Goal: Information Seeking & Learning: Find specific fact

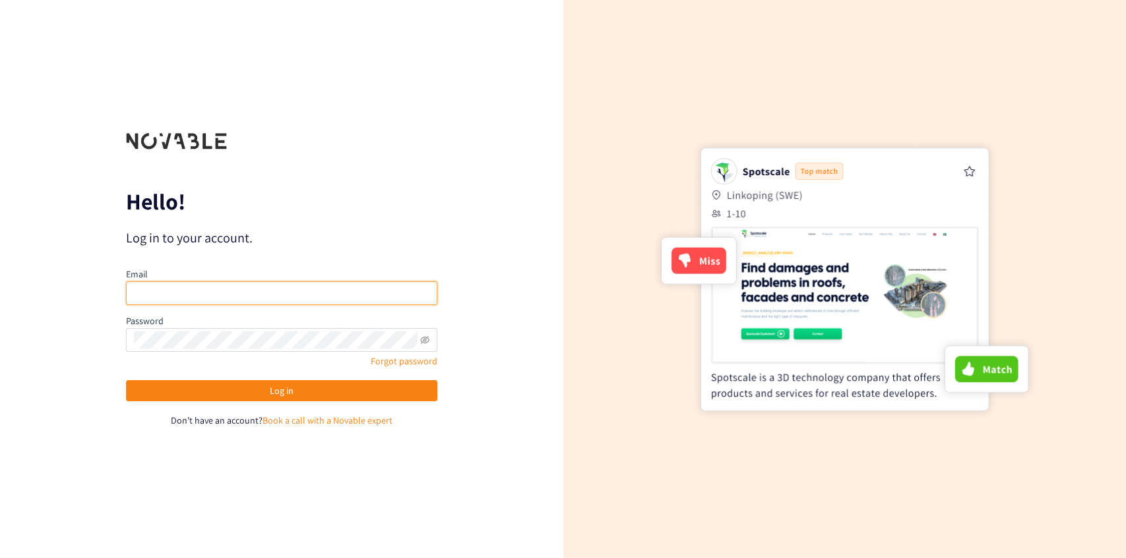
type input "[EMAIL_ADDRESS][DOMAIN_NAME]"
click at [332, 402] on div "Log in" at bounding box center [281, 394] width 311 height 28
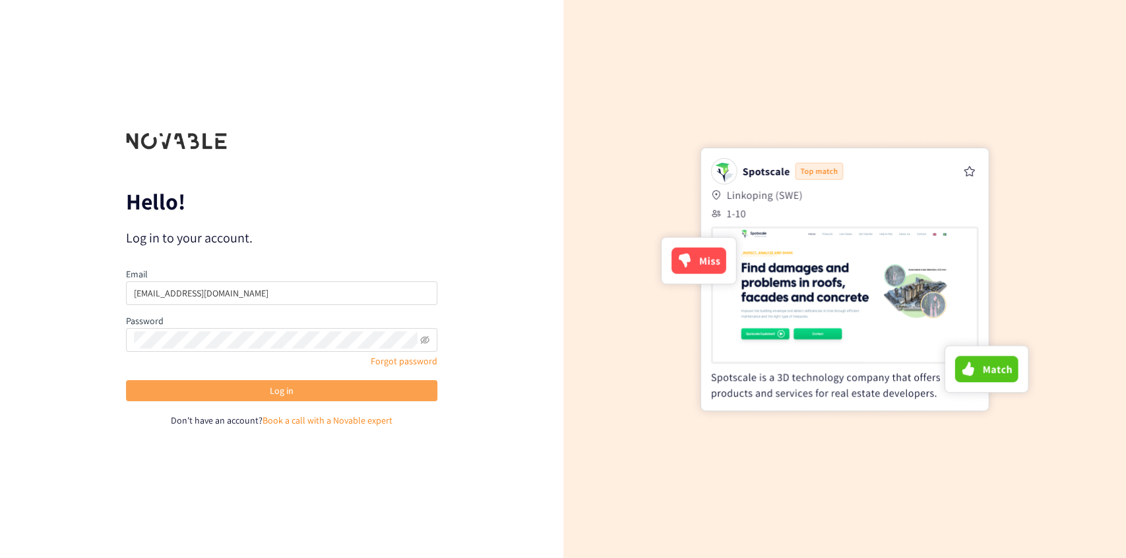
click at [327, 395] on button "Log in" at bounding box center [281, 390] width 311 height 21
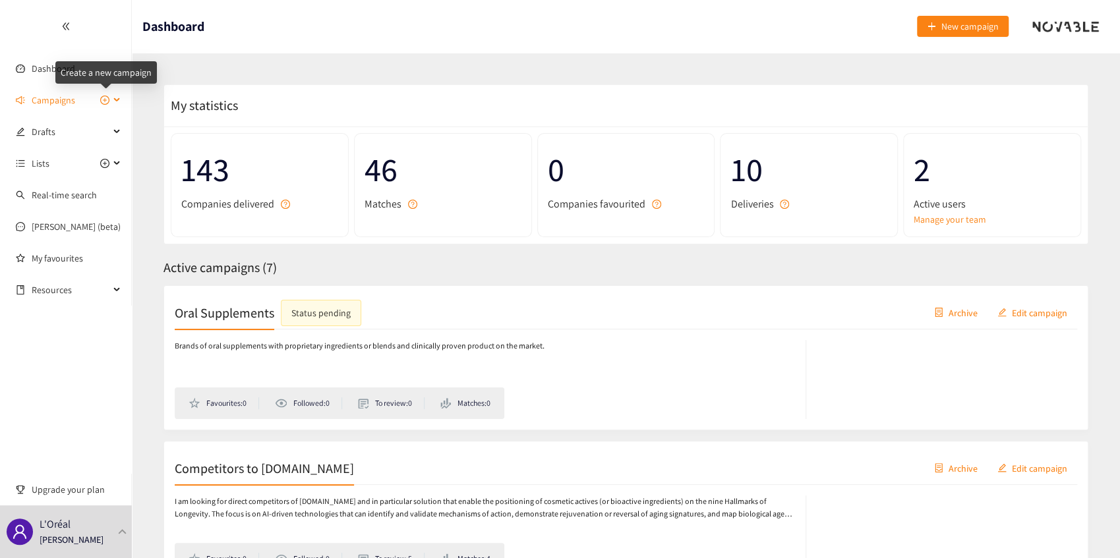
click at [109, 99] on icon "plus-circle" at bounding box center [104, 100] width 9 height 9
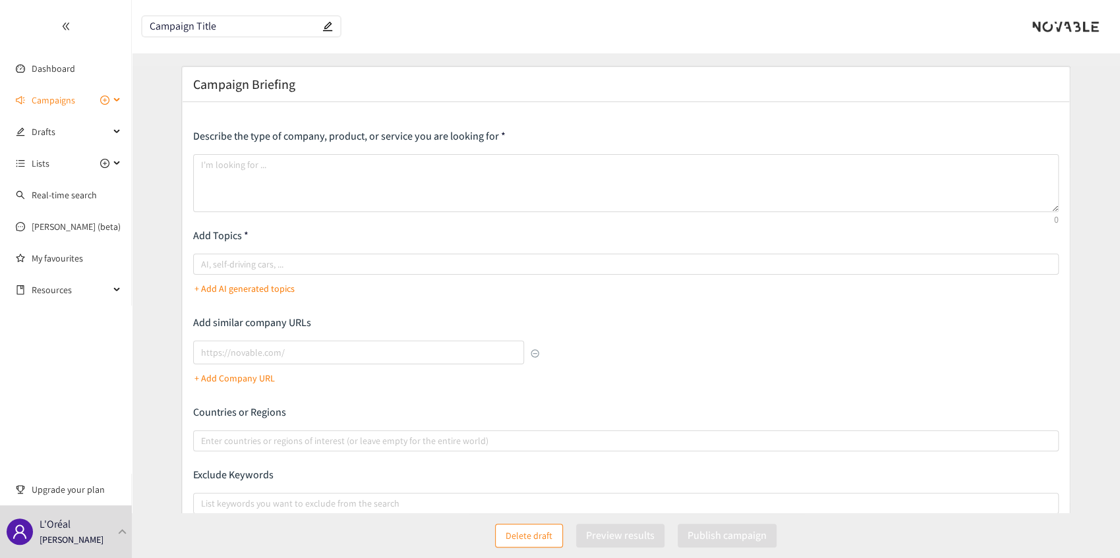
click at [117, 100] on icon at bounding box center [118, 100] width 7 height 0
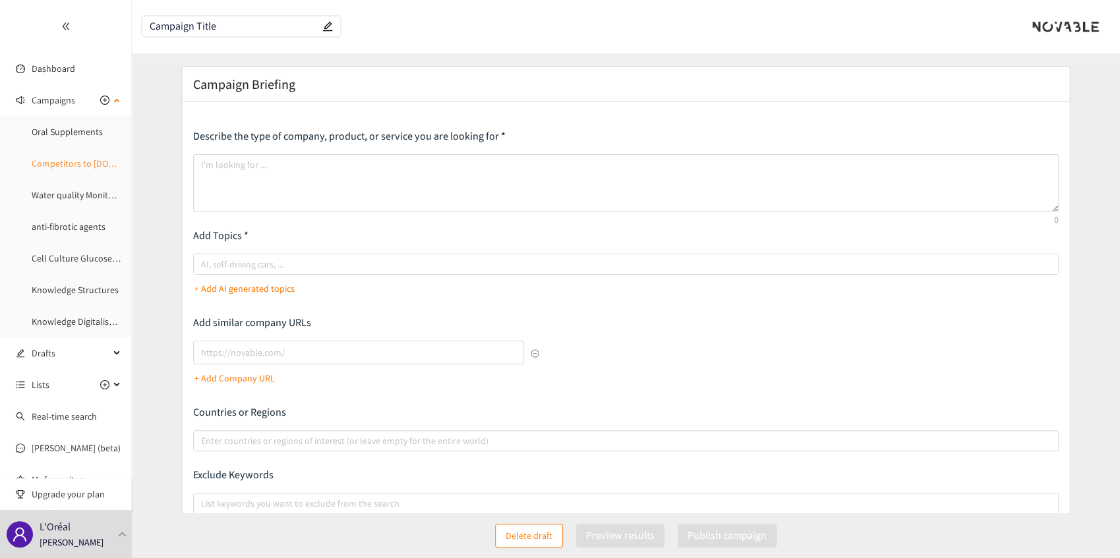
click at [82, 165] on link "Competitors to [DOMAIN_NAME]" at bounding box center [95, 164] width 127 height 12
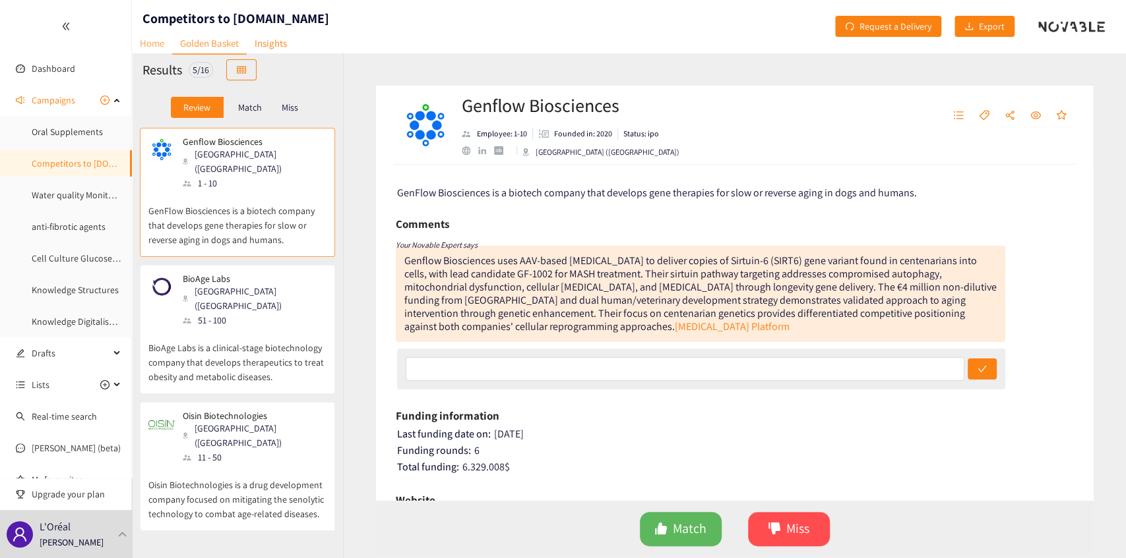
click at [162, 49] on link "Home" at bounding box center [152, 43] width 40 height 20
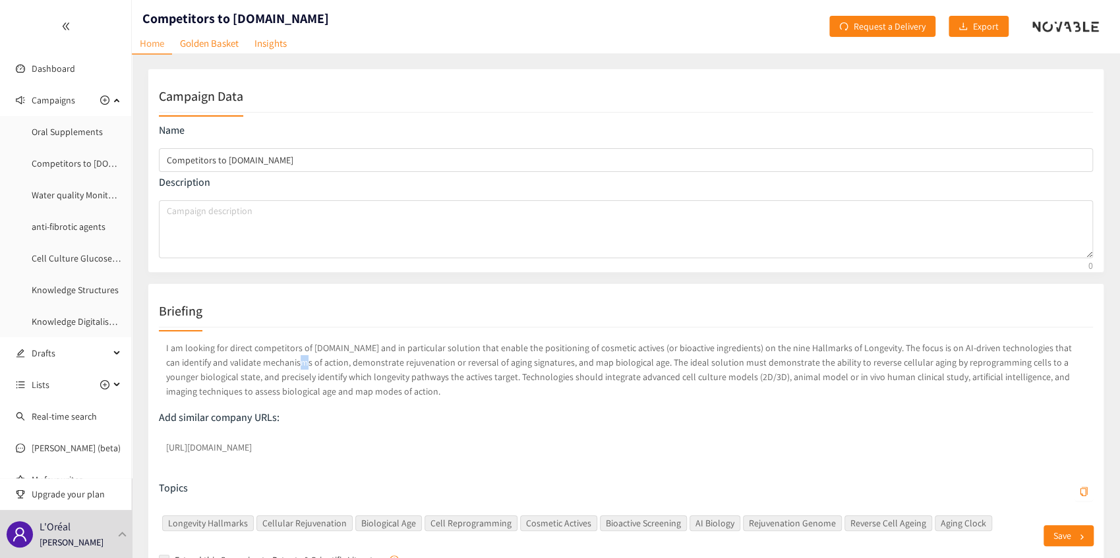
click at [255, 363] on p "I am looking for direct competitors of [DOMAIN_NAME] and in particular solution…" at bounding box center [626, 369] width 934 height 63
click at [256, 363] on p "I am looking for direct competitors of [DOMAIN_NAME] and in particular solution…" at bounding box center [626, 369] width 934 height 63
click at [258, 363] on p "I am looking for direct competitors of [DOMAIN_NAME] and in particular solution…" at bounding box center [626, 369] width 934 height 63
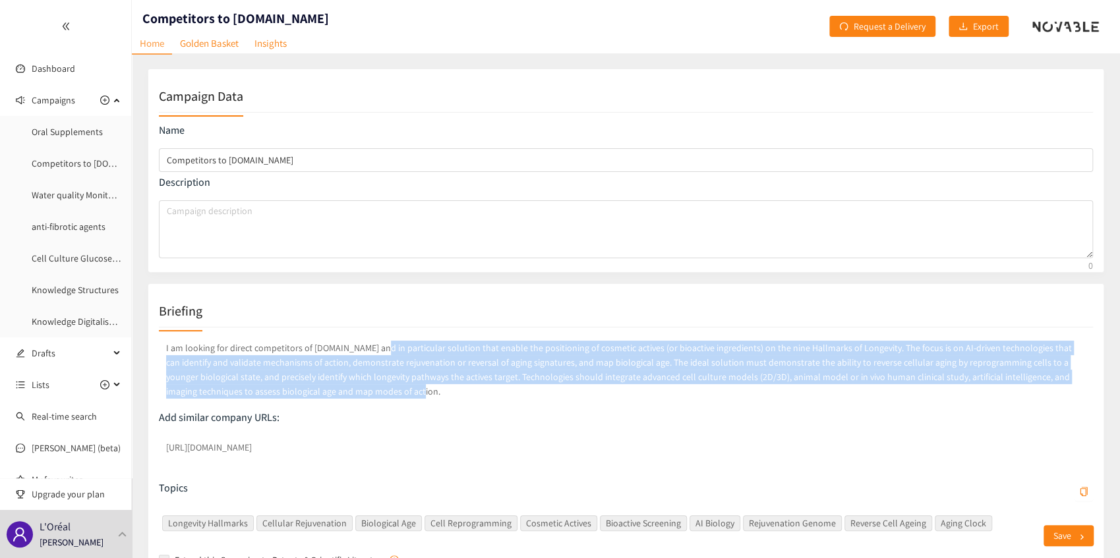
drag, startPoint x: 369, startPoint y: 346, endPoint x: 378, endPoint y: 392, distance: 47.1
click at [378, 392] on p "I am looking for direct competitors of [DOMAIN_NAME] and in particular solution…" at bounding box center [626, 369] width 934 height 63
copy p "particular solution that enable the positioning of cosmetic actives (or bioacti…"
drag, startPoint x: 357, startPoint y: 363, endPoint x: 308, endPoint y: 355, distance: 49.4
click at [357, 362] on p "I am looking for direct competitors of [DOMAIN_NAME] and in particular solution…" at bounding box center [626, 369] width 934 height 63
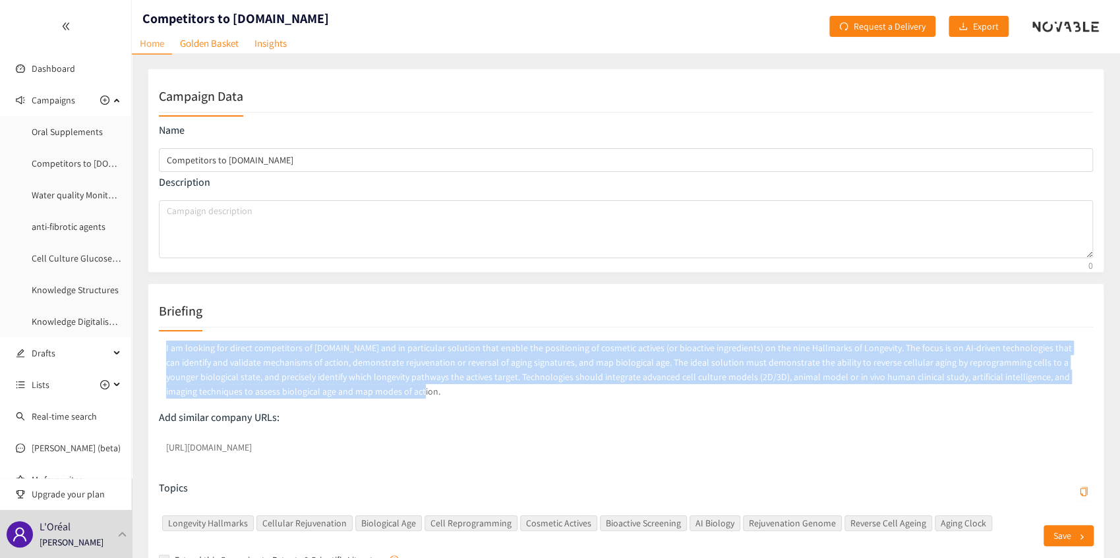
drag, startPoint x: 166, startPoint y: 347, endPoint x: 313, endPoint y: 369, distance: 148.6
click at [332, 397] on p "I am looking for direct competitors of [DOMAIN_NAME] and in particular solution…" at bounding box center [626, 369] width 934 height 63
copy p "I am looking for direct competitors of [DOMAIN_NAME] and in particular solution…"
